Goal: Task Accomplishment & Management: Use online tool/utility

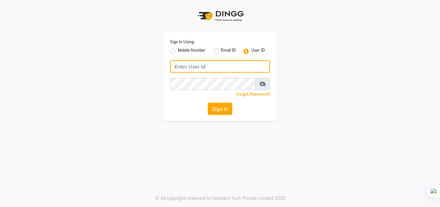
click at [196, 65] on input "Username" at bounding box center [220, 66] width 100 height 12
type input "r"
type input "[EMAIL_ADDRESS][DOMAIN_NAME]"
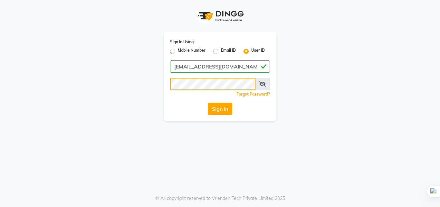
click at [208, 102] on button "Sign In" at bounding box center [220, 108] width 24 height 12
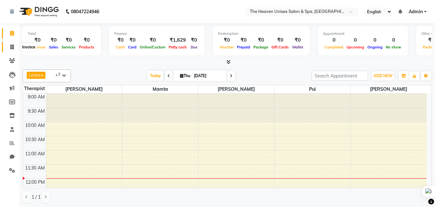
drag, startPoint x: 13, startPoint y: 45, endPoint x: 440, endPoint y: 181, distance: 448.4
click at [13, 45] on icon at bounding box center [12, 46] width 4 height 5
select select "8417"
select select "service"
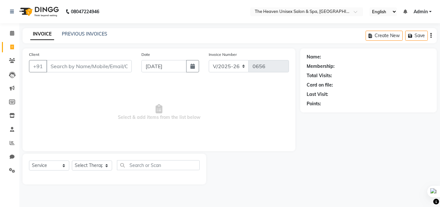
drag, startPoint x: 438, startPoint y: 146, endPoint x: 440, endPoint y: 149, distance: 3.3
drag, startPoint x: 440, startPoint y: 149, endPoint x: 440, endPoint y: 158, distance: 9.0
drag, startPoint x: 440, startPoint y: 159, endPoint x: 87, endPoint y: 95, distance: 358.9
click at [87, 95] on span "Select & add items from the list below" at bounding box center [159, 112] width 260 height 64
drag, startPoint x: 66, startPoint y: 77, endPoint x: 70, endPoint y: 77, distance: 4.2
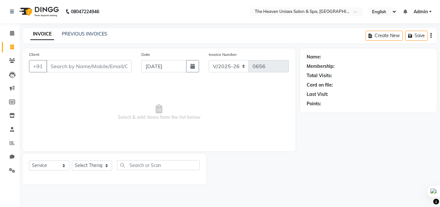
drag, startPoint x: 70, startPoint y: 77, endPoint x: 176, endPoint y: 38, distance: 112.6
click at [176, 38] on div "INVOICE PREVIOUS INVOICES Create New Save" at bounding box center [230, 35] width 414 height 15
drag, startPoint x: 440, startPoint y: 130, endPoint x: 106, endPoint y: 105, distance: 334.8
click at [106, 105] on span "Select & add items from the list below" at bounding box center [159, 112] width 260 height 64
